Goal: Transaction & Acquisition: Obtain resource

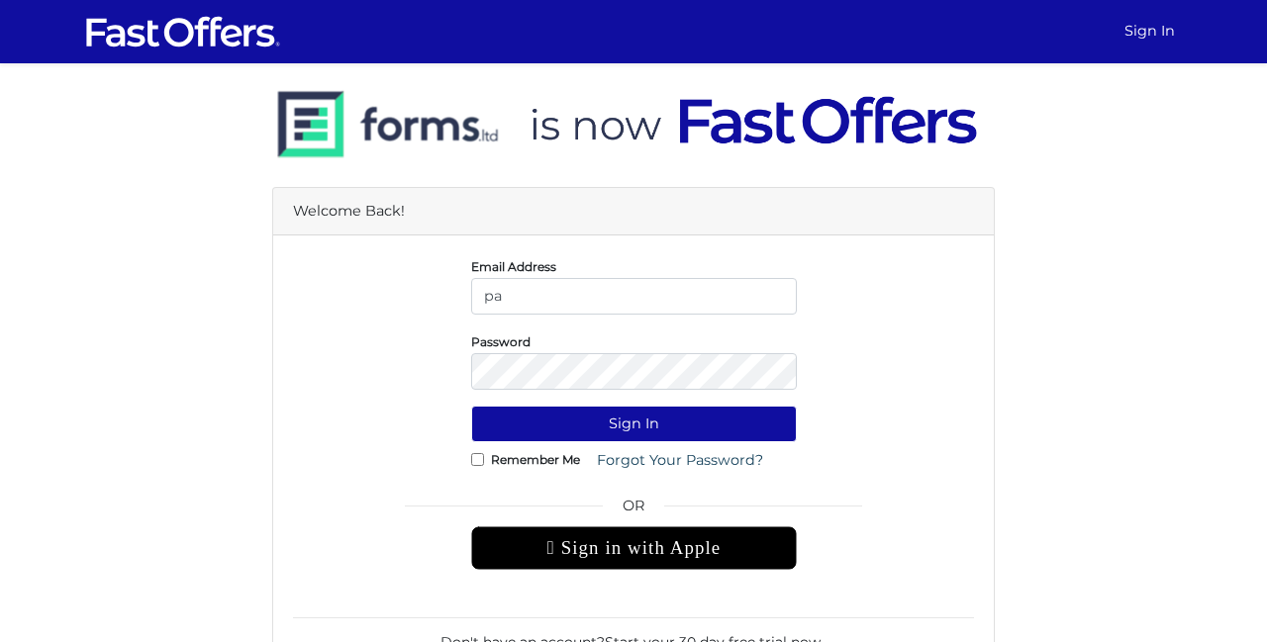
type input "p"
type input "[EMAIL_ADDRESS][DOMAIN_NAME]"
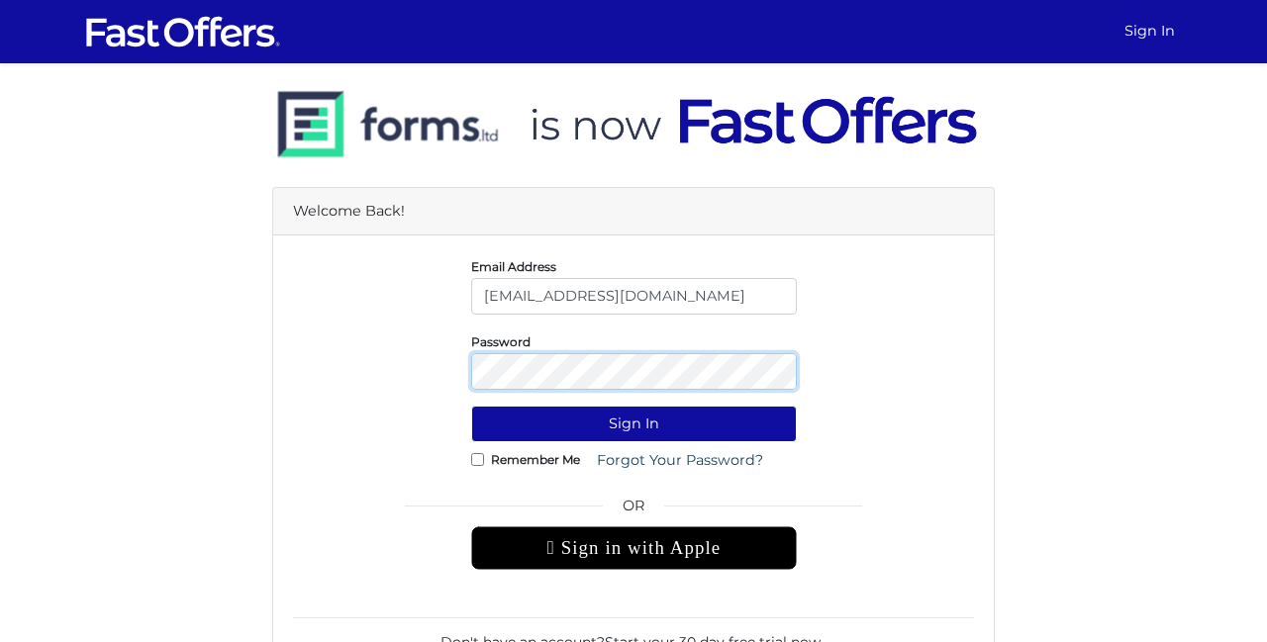
click at [471, 406] on button "Sign In" at bounding box center [634, 424] width 326 height 37
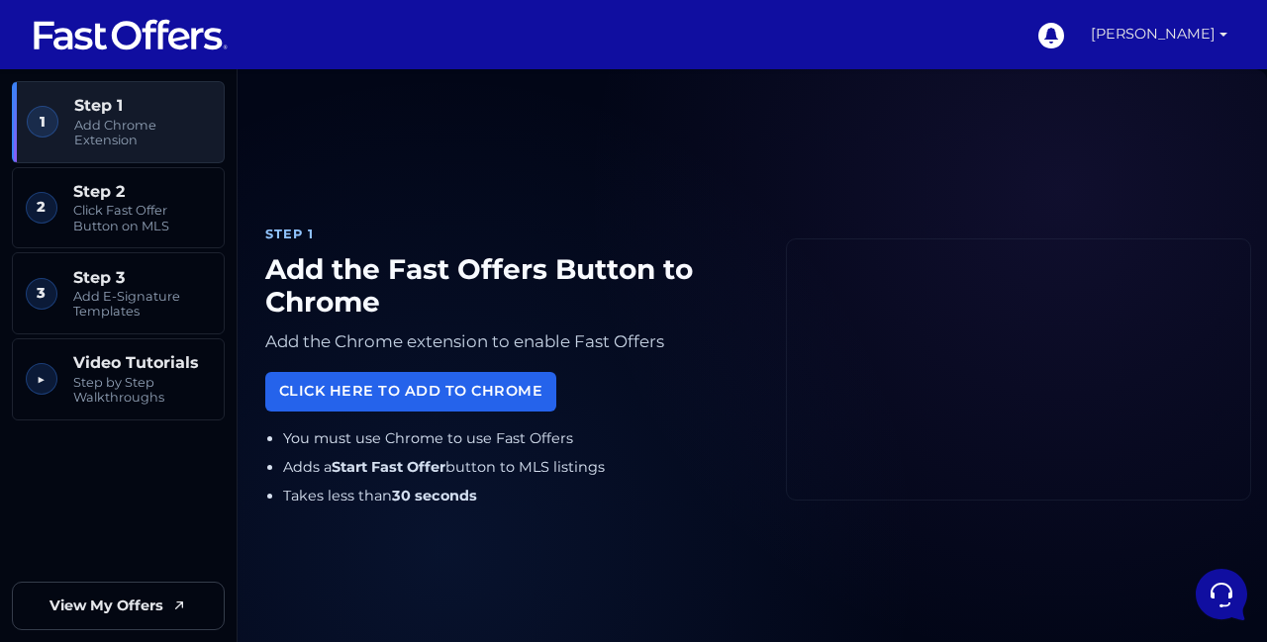
click at [1183, 31] on link "[PERSON_NAME]" at bounding box center [1159, 34] width 152 height 69
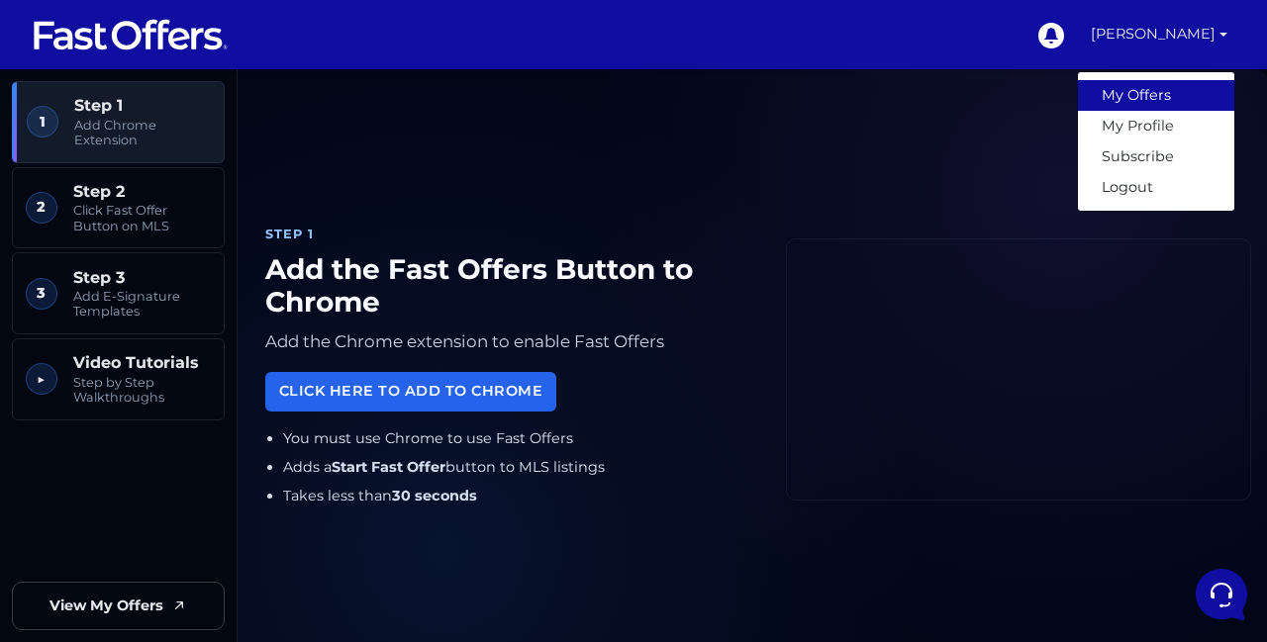
click at [1145, 84] on link "My Offers" at bounding box center [1156, 95] width 156 height 31
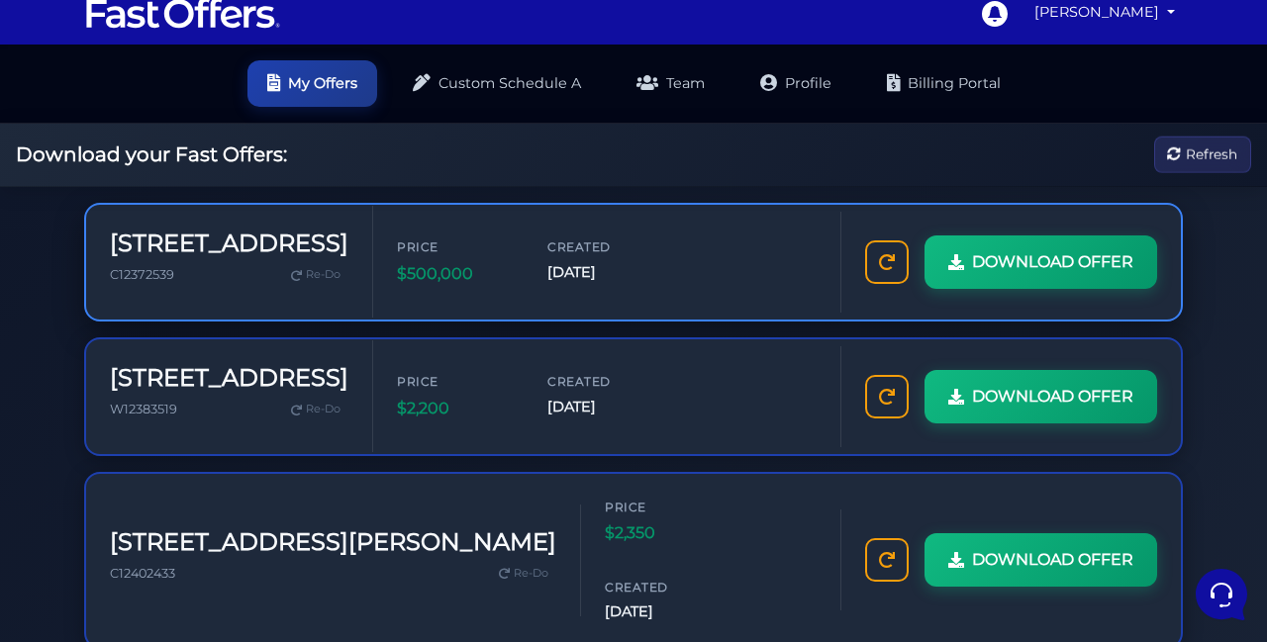
scroll to position [29, 0]
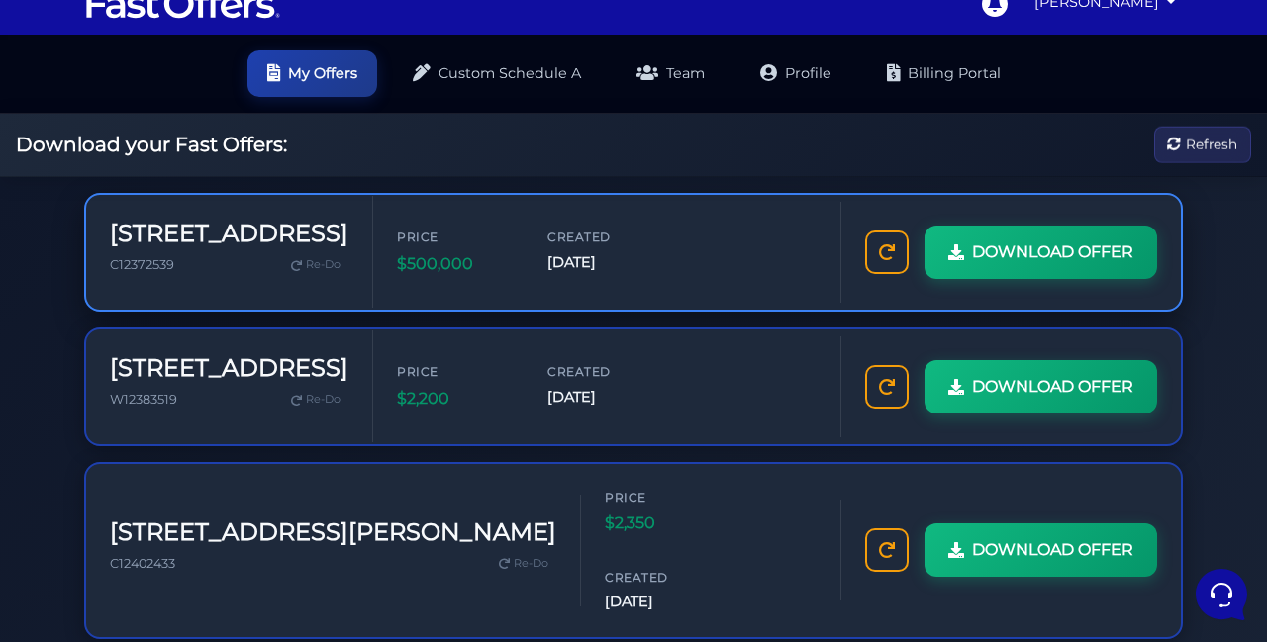
click at [558, 225] on div "Price $500,000 Created [DATE]" at bounding box center [606, 252] width 467 height 96
drag, startPoint x: 205, startPoint y: 255, endPoint x: 286, endPoint y: 236, distance: 83.3
click at [213, 247] on div "[STREET_ADDRESS] C12372539 Re-Do" at bounding box center [229, 252] width 238 height 64
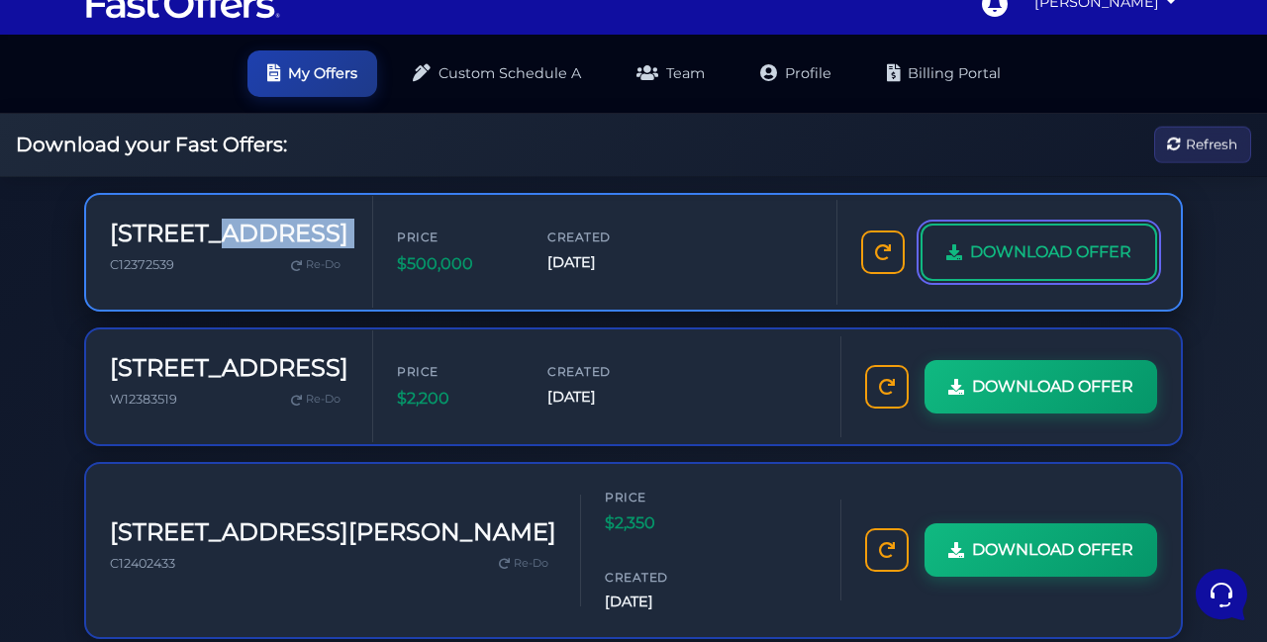
click at [997, 253] on span "DOWNLOAD OFFER" at bounding box center [1050, 252] width 161 height 26
